Goal: Obtain resource: Download file/media

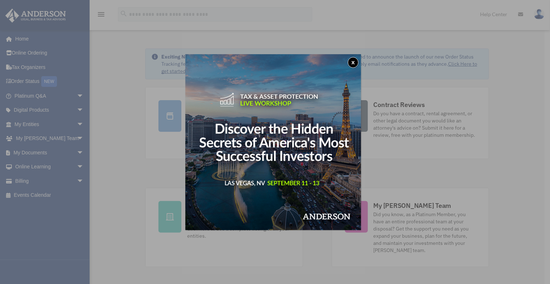
click at [356, 60] on button "x" at bounding box center [353, 62] width 11 height 11
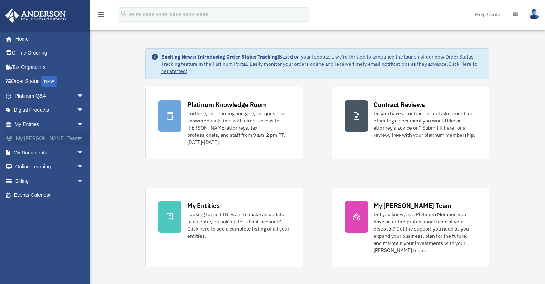
click at [68, 137] on link "My Anderson Team arrow_drop_down" at bounding box center [50, 138] width 90 height 14
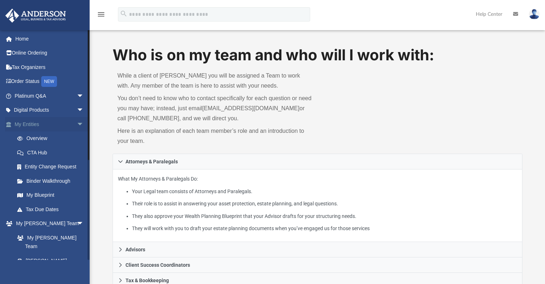
click at [77, 121] on span "arrow_drop_down" at bounding box center [84, 124] width 14 height 15
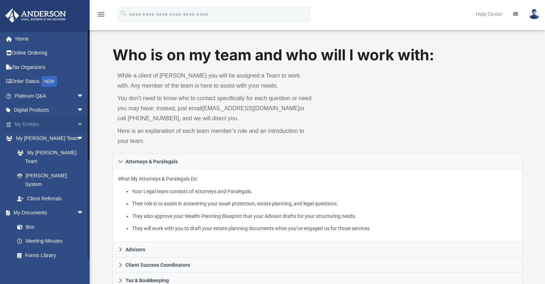
click at [77, 121] on span "arrow_drop_up" at bounding box center [84, 124] width 14 height 15
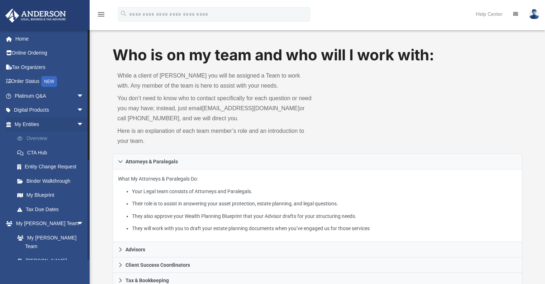
click at [33, 135] on link "Overview" at bounding box center [52, 138] width 85 height 14
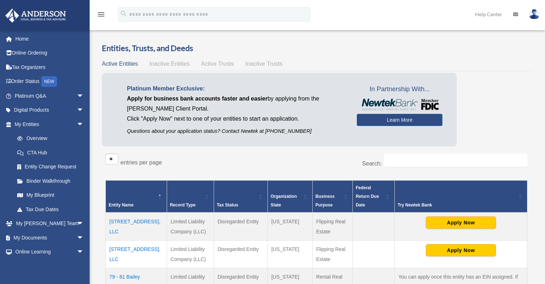
click at [123, 245] on td "70 Birch Hill, LLC" at bounding box center [136, 254] width 61 height 28
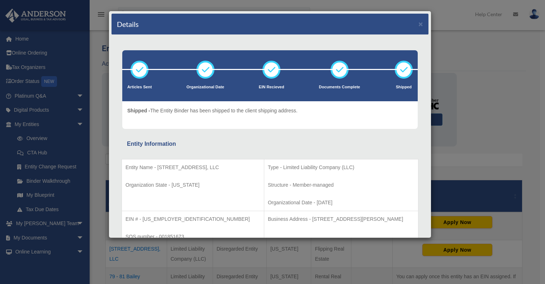
click at [460, 57] on div "Details × Articles Sent Organizational Date" at bounding box center [272, 142] width 545 height 284
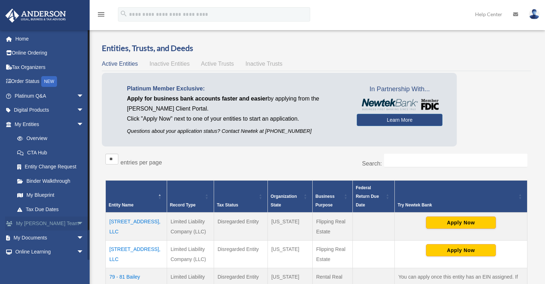
click at [77, 222] on span "arrow_drop_down" at bounding box center [84, 223] width 14 height 15
click at [77, 122] on span "arrow_drop_down" at bounding box center [84, 124] width 14 height 15
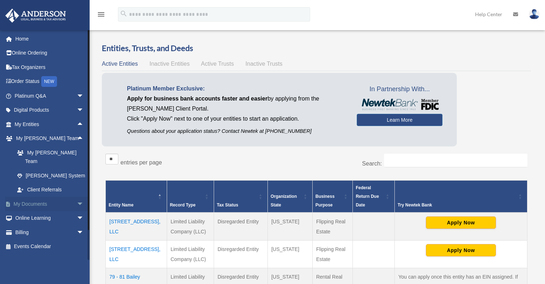
click at [77, 196] on span "arrow_drop_down" at bounding box center [84, 203] width 14 height 15
click at [29, 211] on link "Box" at bounding box center [52, 218] width 85 height 14
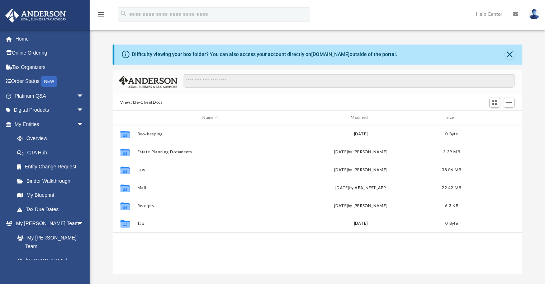
scroll to position [158, 404]
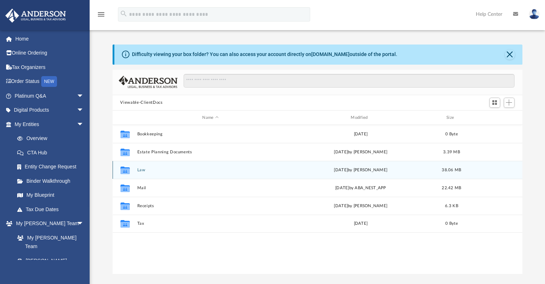
click at [170, 169] on button "Law" at bounding box center [210, 169] width 147 height 5
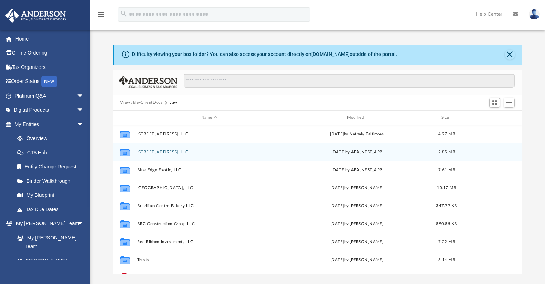
click at [152, 149] on div "Collaborated Folder 70 Birch Hill, LLC Fri Jan 3 2025 by ABA_NEST_APP 2.85 MB" at bounding box center [318, 152] width 410 height 18
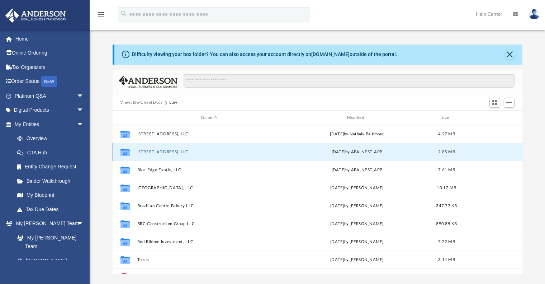
click at [149, 150] on button "70 Birch Hill, LLC" at bounding box center [209, 151] width 144 height 5
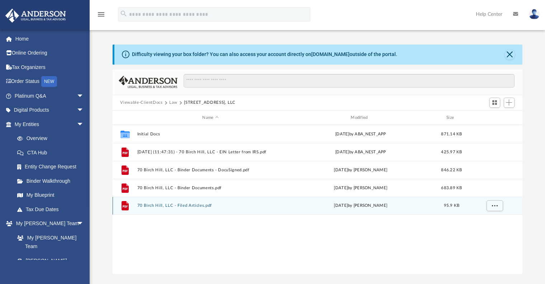
click at [183, 205] on button "70 Birch Hill, LLC - Filed Articles.pdf" at bounding box center [210, 205] width 147 height 5
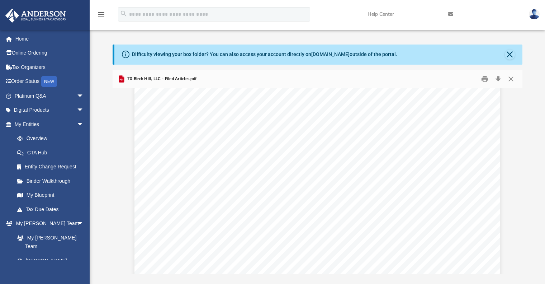
scroll to position [1352, 0]
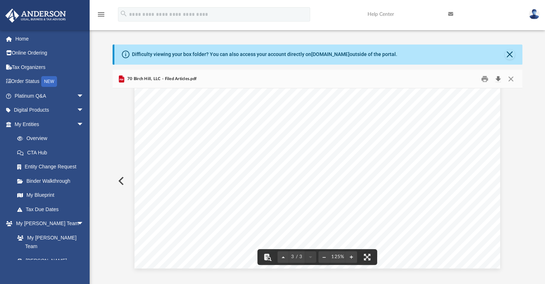
click at [498, 77] on button "Download" at bounding box center [498, 78] width 13 height 11
click at [509, 52] on button "Close" at bounding box center [510, 54] width 10 height 10
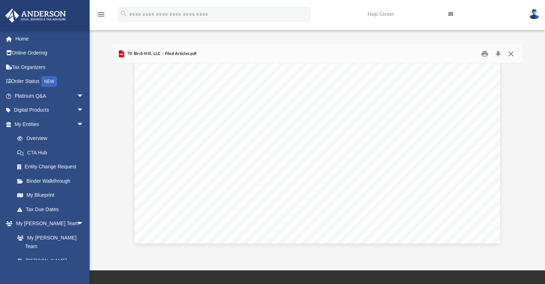
click at [510, 52] on button "Close" at bounding box center [510, 53] width 13 height 11
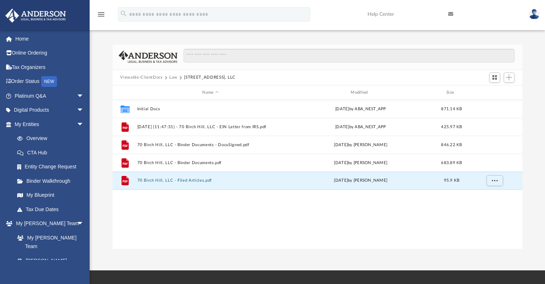
click at [173, 75] on button "Law" at bounding box center [173, 77] width 8 height 6
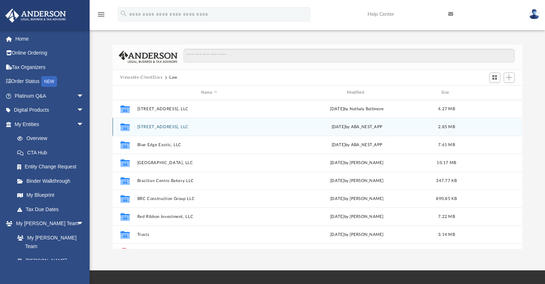
click at [160, 127] on button "70 Birch Hill, LLC" at bounding box center [209, 126] width 144 height 5
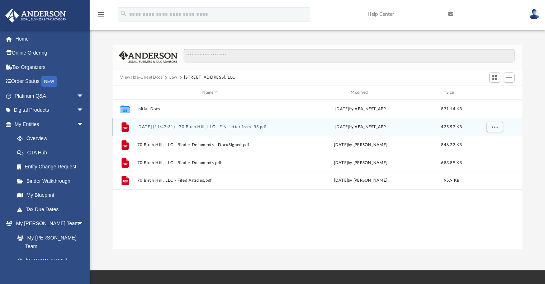
click at [228, 125] on button "2024.12.18 (11:47:31) - 70 Birch Hill, LLC - EIN Letter from IRS.pdf" at bounding box center [210, 126] width 147 height 5
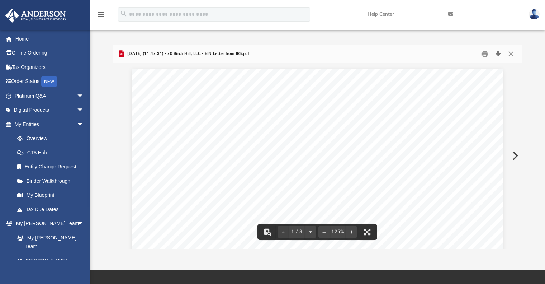
click at [496, 51] on button "Download" at bounding box center [498, 53] width 13 height 11
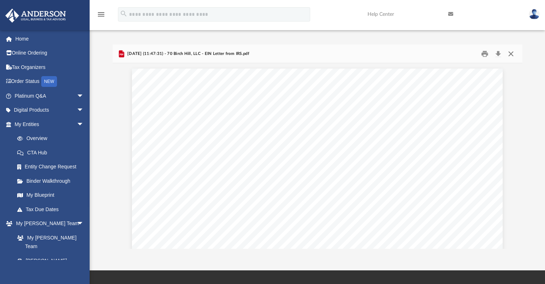
click at [512, 50] on button "Close" at bounding box center [510, 53] width 13 height 11
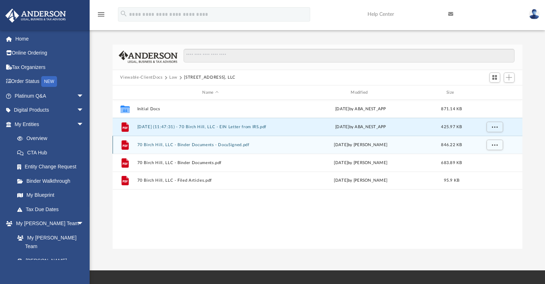
click at [185, 143] on button "70 Birch Hill, LLC - Binder Documents - DocuSigned.pdf" at bounding box center [210, 144] width 147 height 5
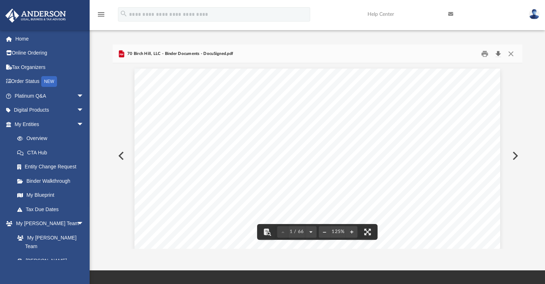
click at [496, 52] on button "Download" at bounding box center [498, 53] width 13 height 11
click at [508, 52] on button "Close" at bounding box center [510, 53] width 13 height 11
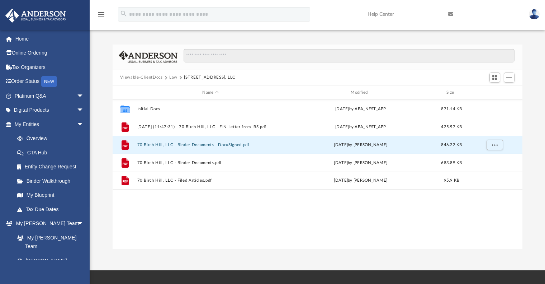
click at [170, 75] on button "Law" at bounding box center [173, 77] width 8 height 6
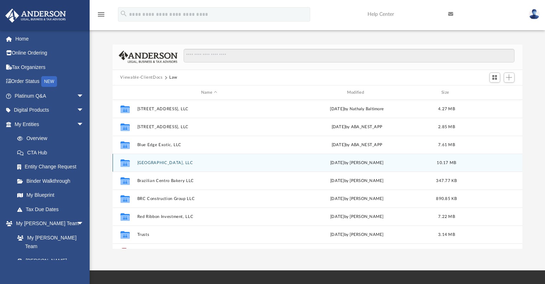
click at [155, 161] on button "Blue Edge Square, LLC" at bounding box center [209, 162] width 144 height 5
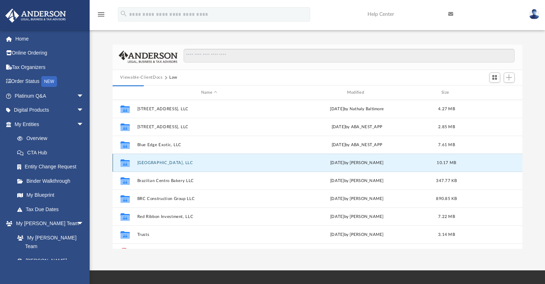
click at [155, 161] on button "Blue Edge Square, LLC" at bounding box center [209, 162] width 144 height 5
click at [164, 162] on button "Blue Edge Square, LLC" at bounding box center [209, 162] width 144 height 5
click at [156, 162] on button "Blue Edge Square, LLC" at bounding box center [209, 162] width 144 height 5
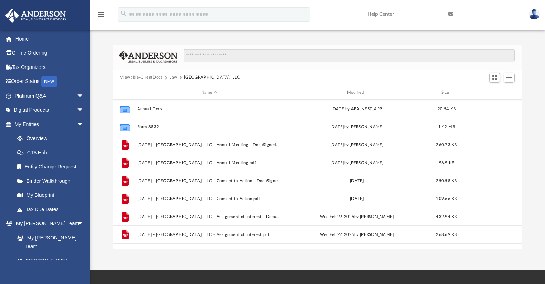
click at [173, 74] on button "Law" at bounding box center [173, 77] width 8 height 6
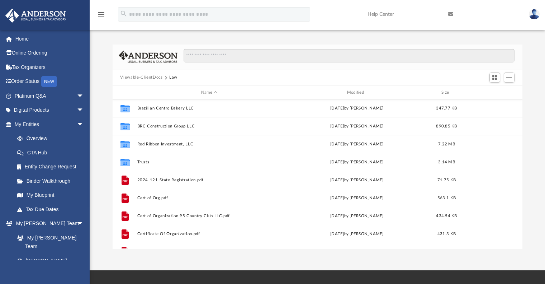
scroll to position [85, 0]
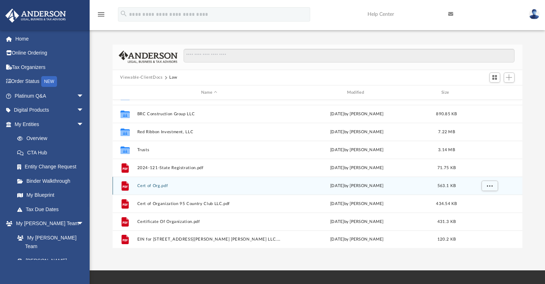
click at [168, 185] on button "Cert of Org.pdf" at bounding box center [209, 185] width 144 height 5
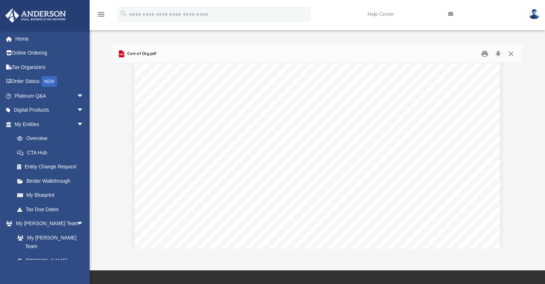
scroll to position [61, 0]
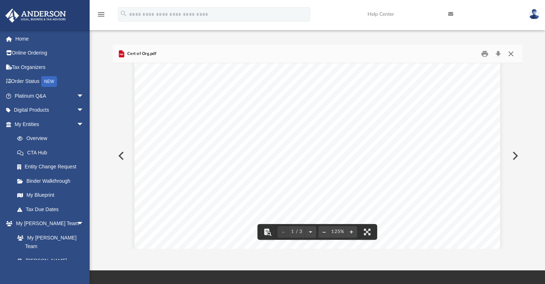
click at [510, 53] on button "Close" at bounding box center [510, 53] width 13 height 11
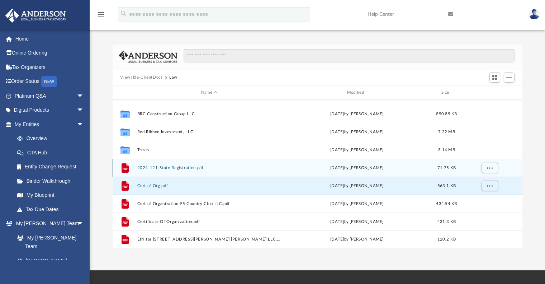
click at [212, 170] on button "2024-121-State Registration.pdf" at bounding box center [209, 167] width 144 height 5
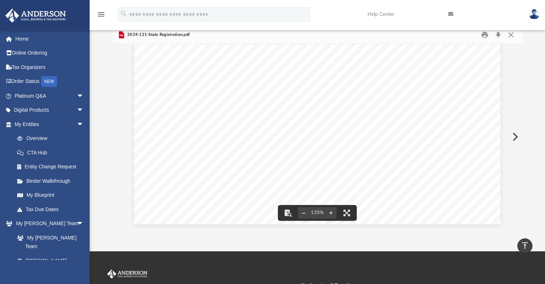
scroll to position [0, 0]
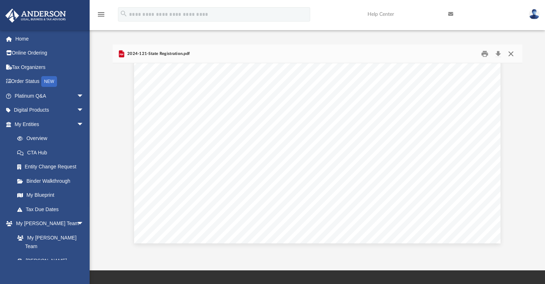
click at [508, 54] on button "Close" at bounding box center [510, 53] width 13 height 11
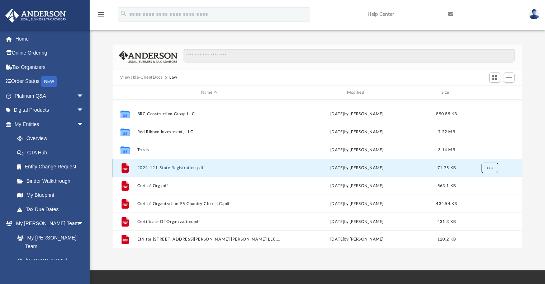
click at [489, 168] on span "More options" at bounding box center [489, 168] width 6 height 4
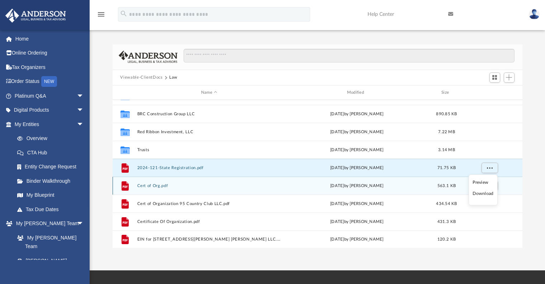
click at [157, 186] on button "Cert of Org.pdf" at bounding box center [209, 185] width 144 height 5
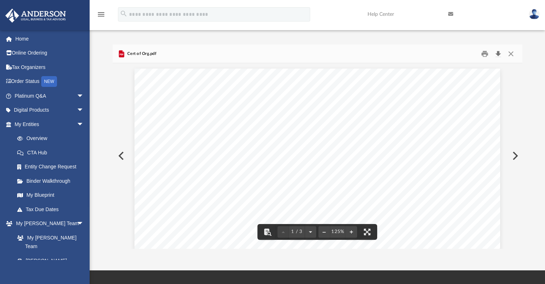
click at [498, 52] on button "Download" at bounding box center [498, 53] width 13 height 11
click at [512, 51] on button "Close" at bounding box center [510, 53] width 13 height 11
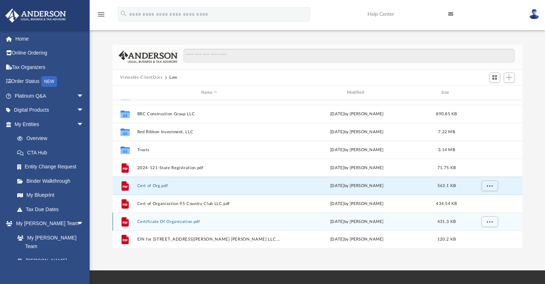
click at [179, 220] on button "Certificate Of Organization.pdf" at bounding box center [209, 221] width 144 height 5
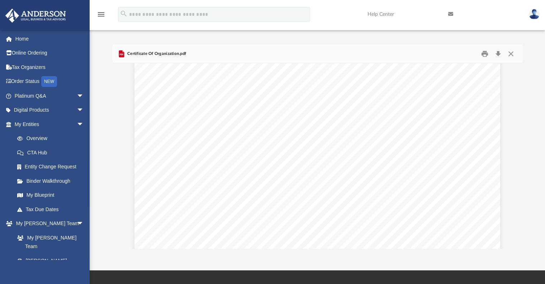
scroll to position [227, 0]
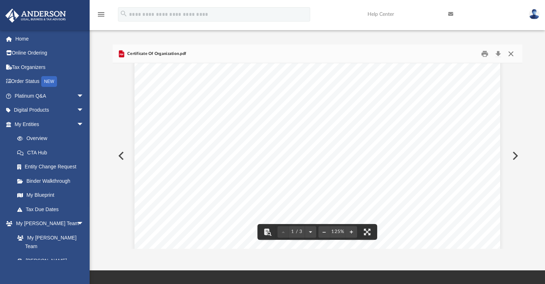
click at [510, 55] on button "Close" at bounding box center [510, 53] width 13 height 11
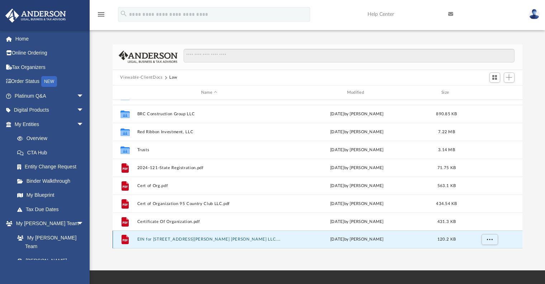
click at [178, 238] on button "EIN for 107 Josephine Ave Somerville LLC.pdf" at bounding box center [209, 239] width 144 height 5
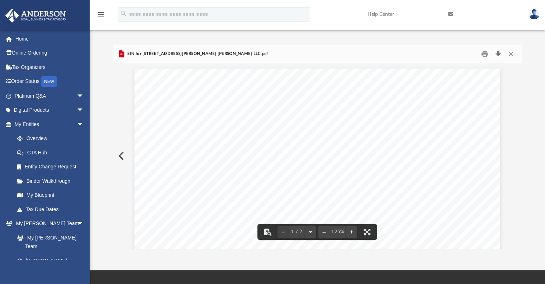
click at [497, 52] on button "Download" at bounding box center [498, 53] width 13 height 11
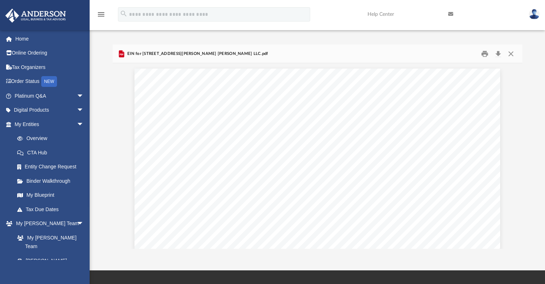
click at [416, 43] on div "Difficulty viewing your box folder? You can also access your account directly o…" at bounding box center [317, 138] width 455 height 219
click at [23, 35] on link "Home" at bounding box center [50, 39] width 90 height 14
